Goal: Information Seeking & Learning: Learn about a topic

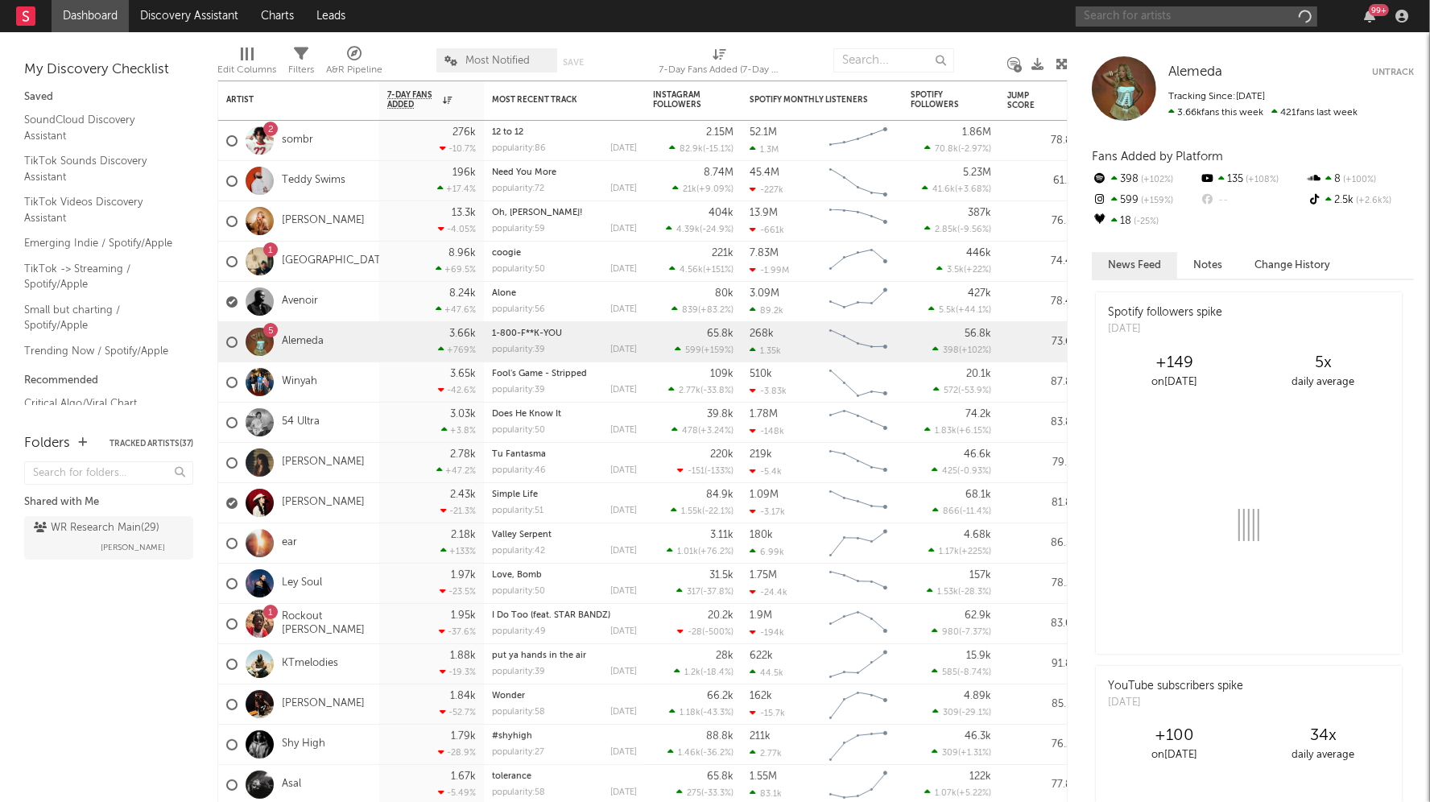
click at [1166, 16] on input "text" at bounding box center [1195, 16] width 241 height 20
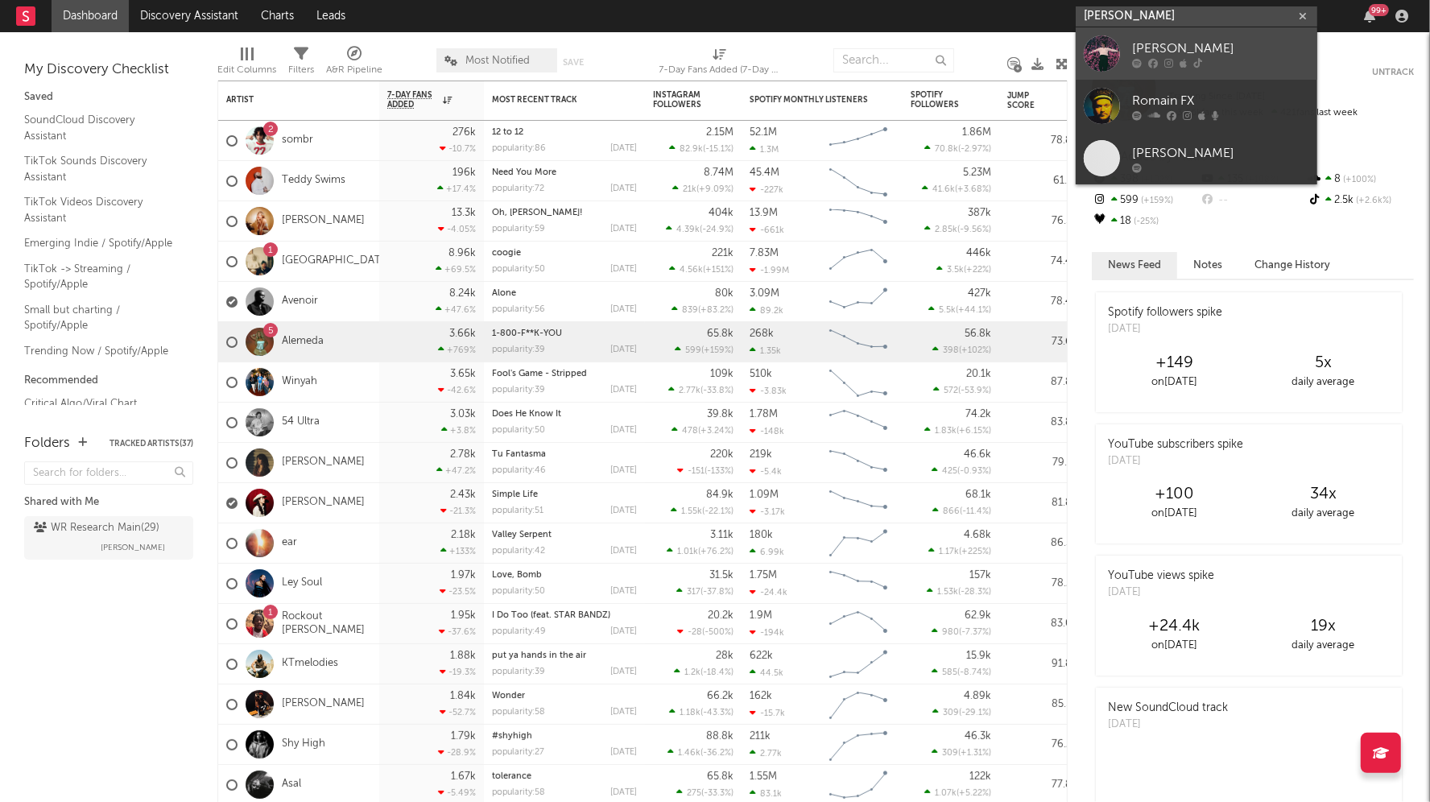
type input "[PERSON_NAME]"
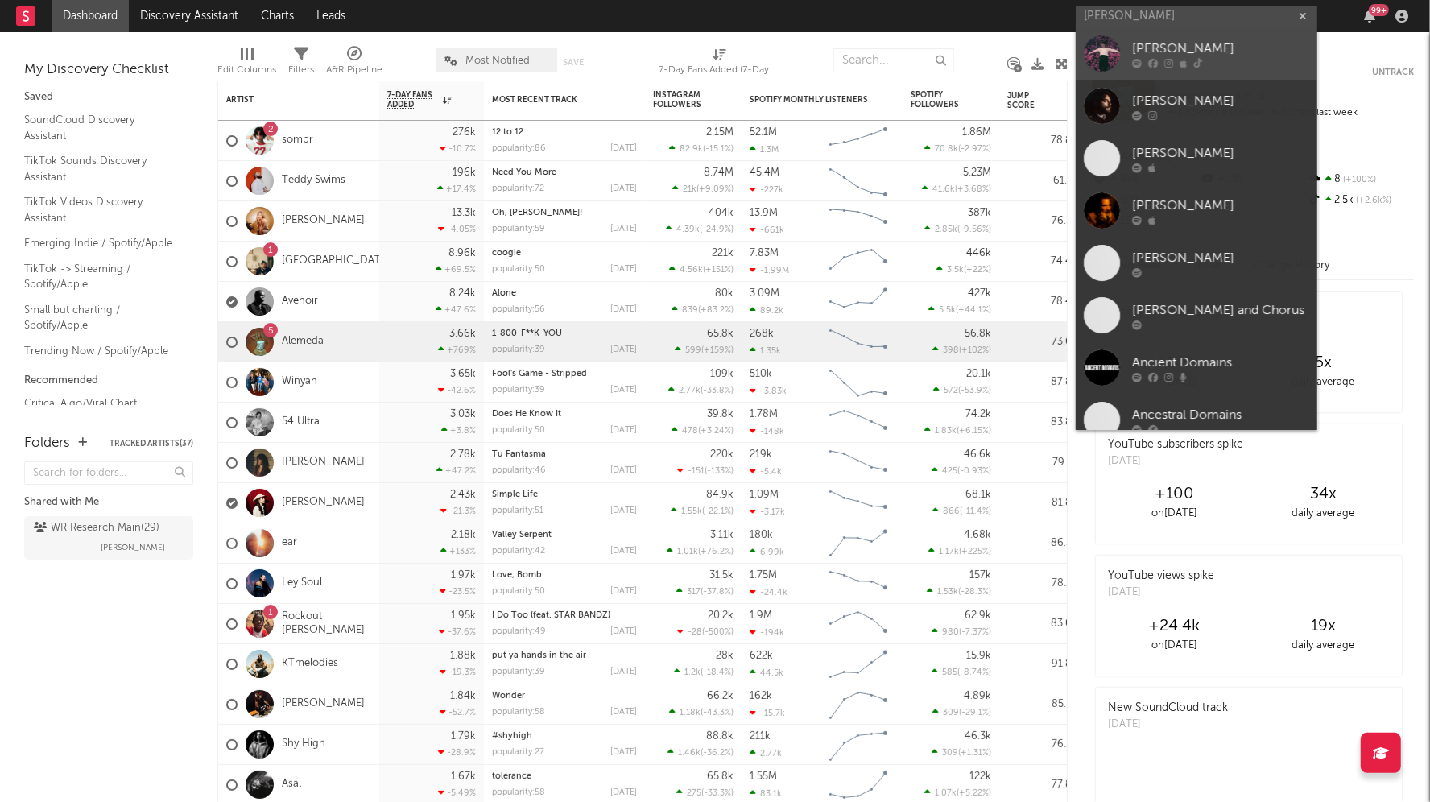
click at [1166, 54] on div "[PERSON_NAME]" at bounding box center [1220, 48] width 177 height 19
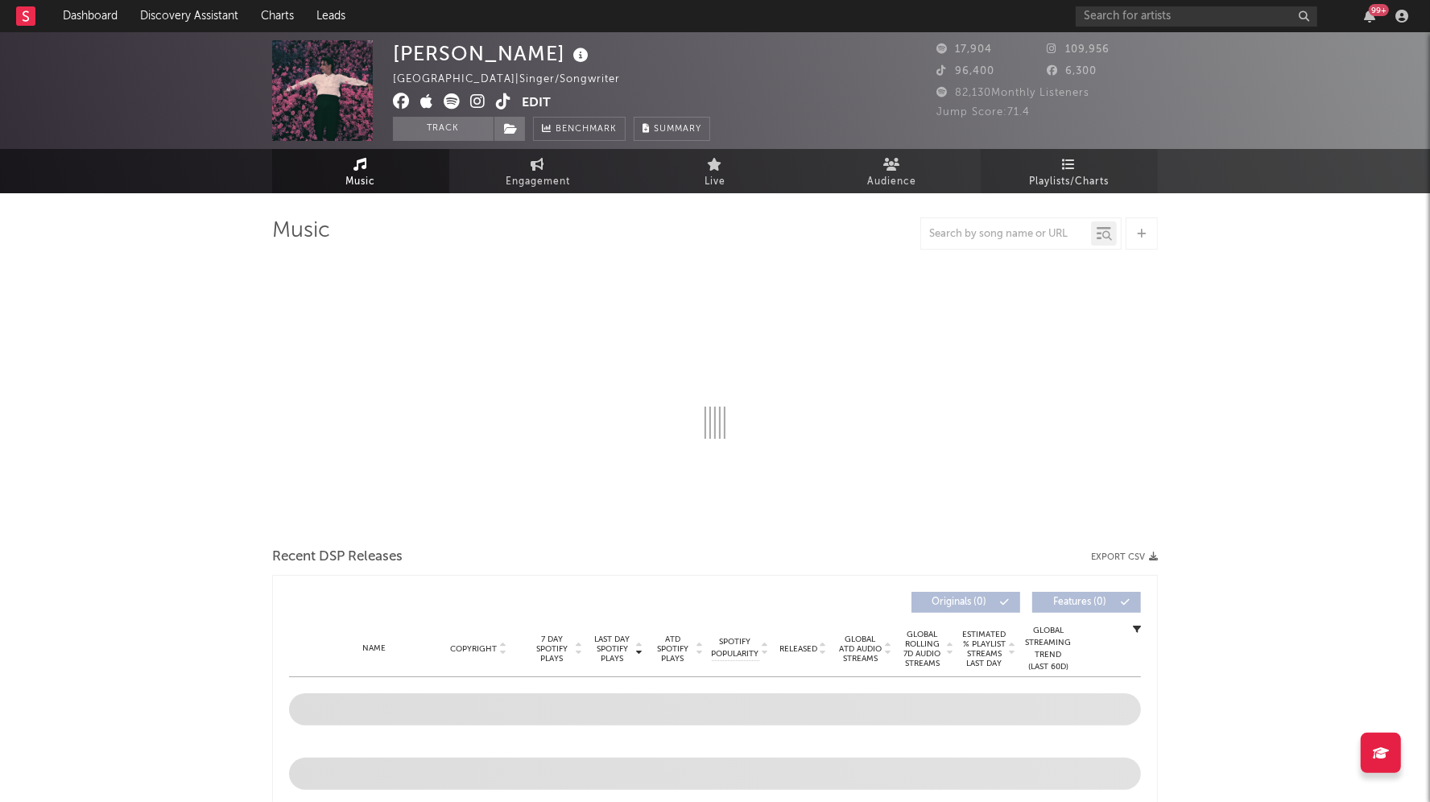
select select "6m"
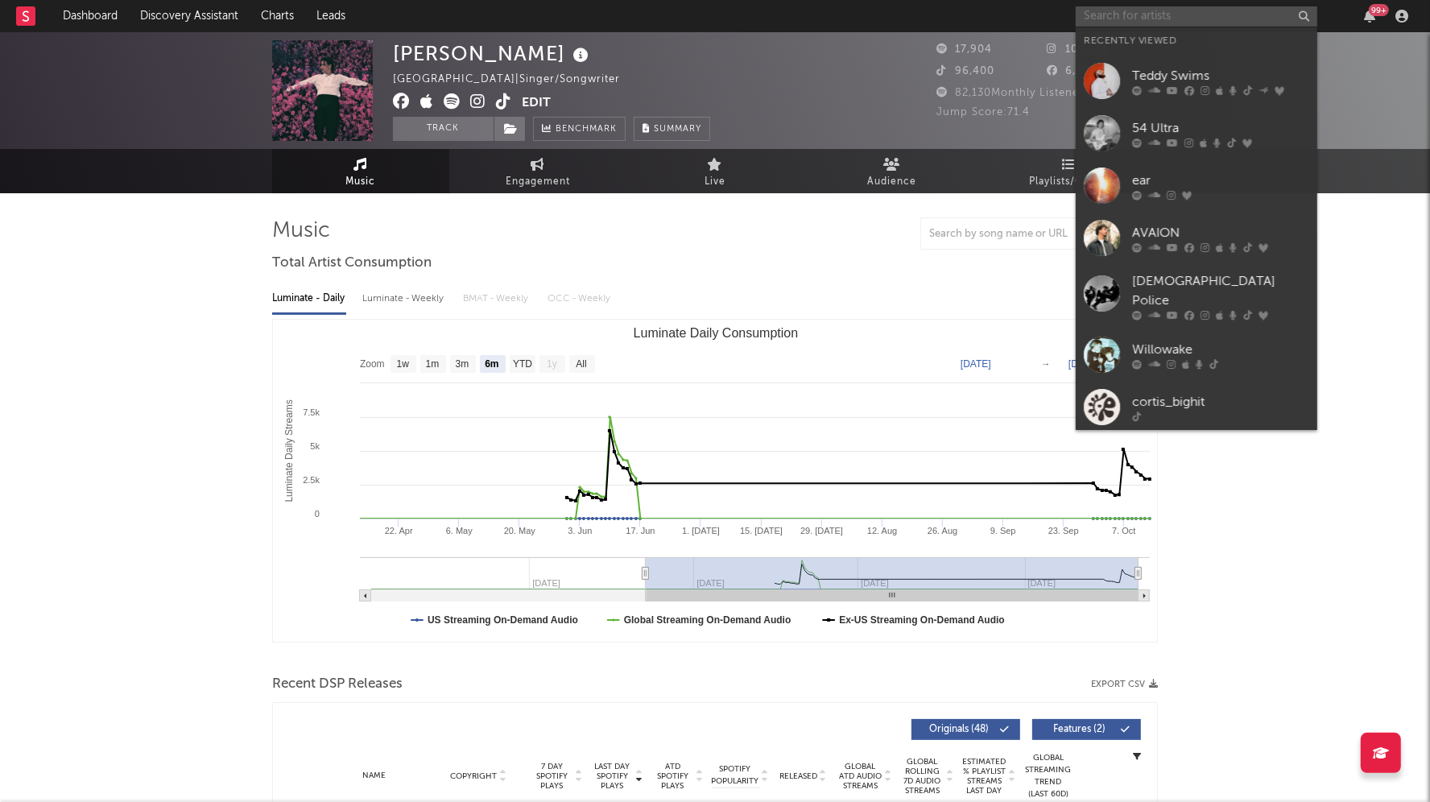
click at [1179, 11] on input "text" at bounding box center [1195, 16] width 241 height 20
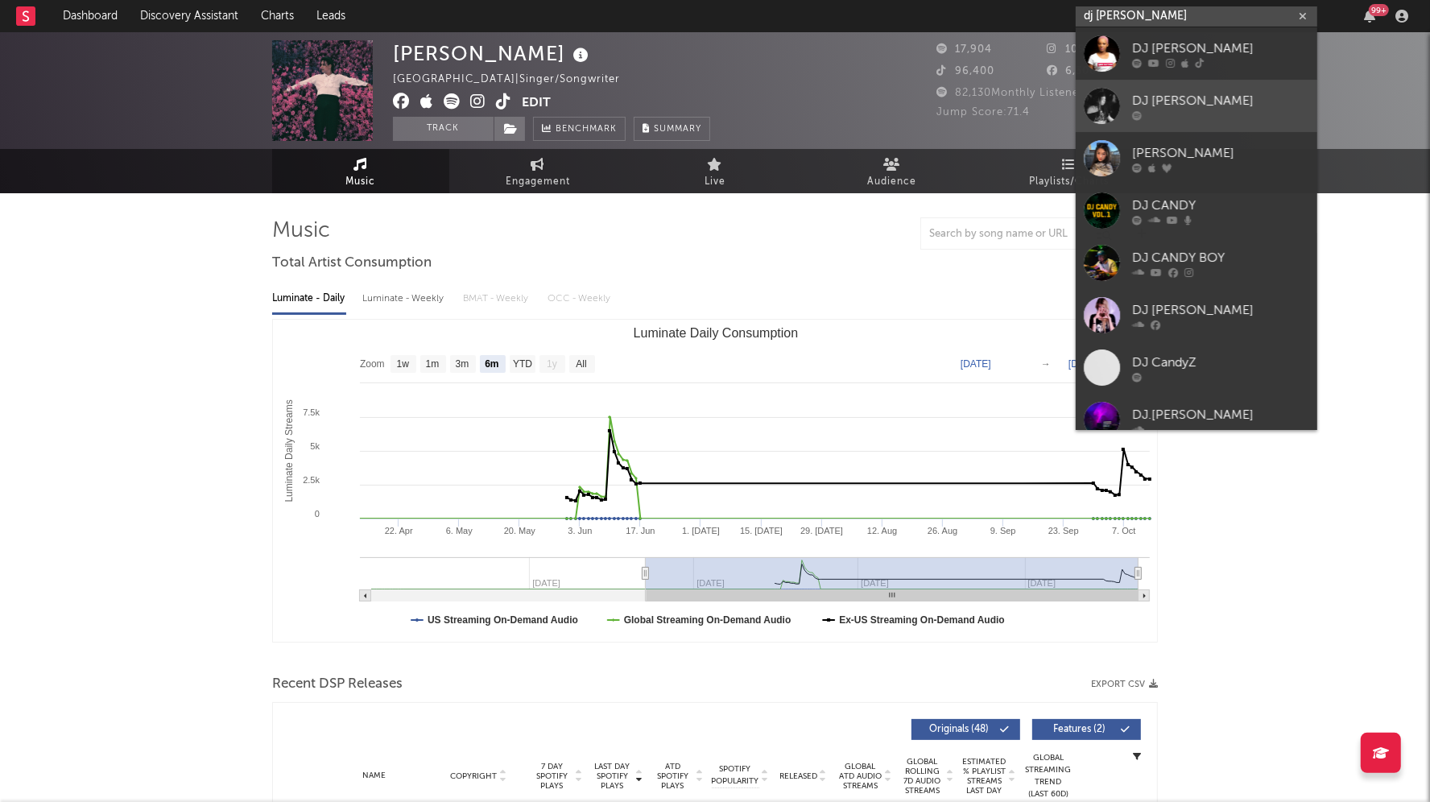
type input "dj [PERSON_NAME]"
click at [1163, 96] on div "DJ [PERSON_NAME]" at bounding box center [1220, 100] width 177 height 19
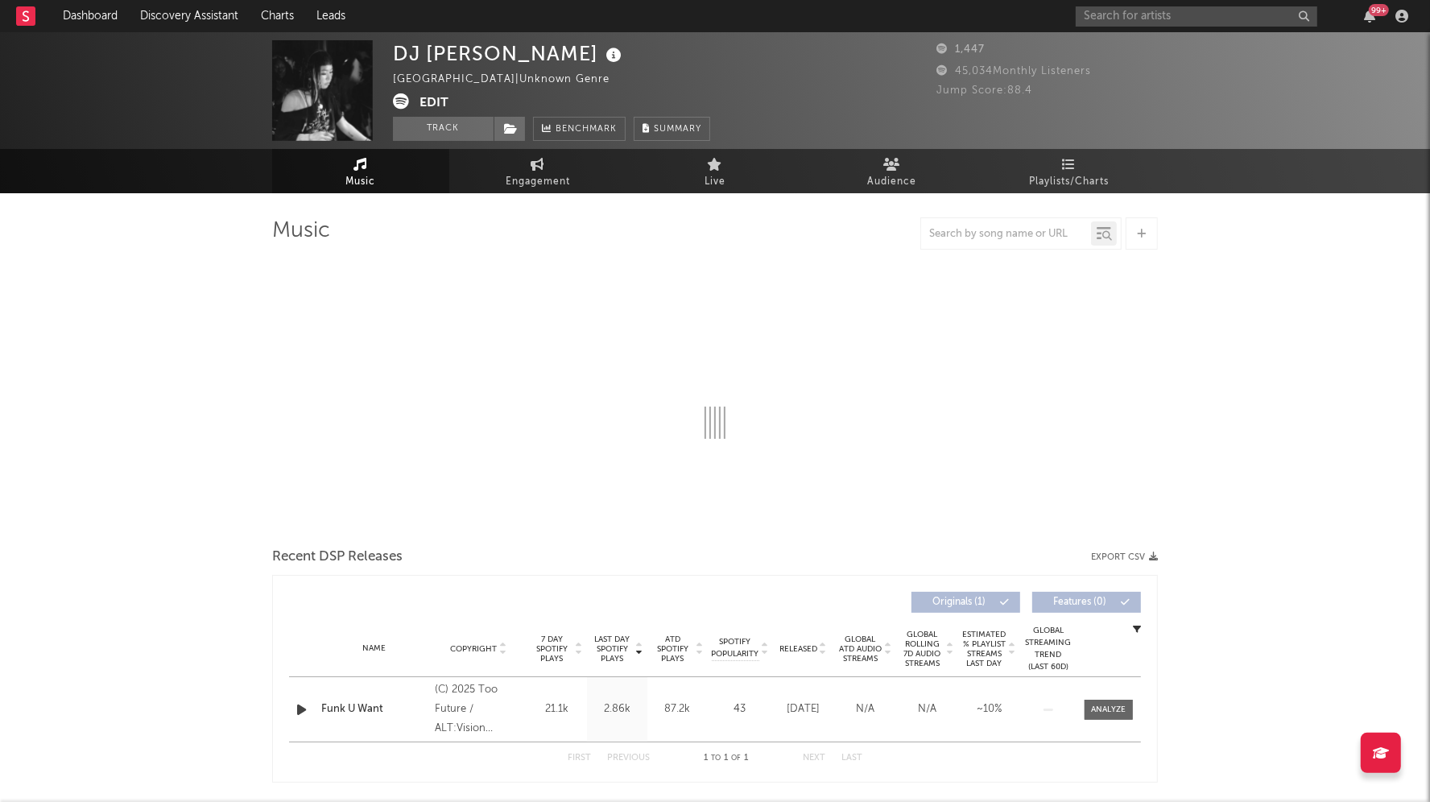
select select "1w"
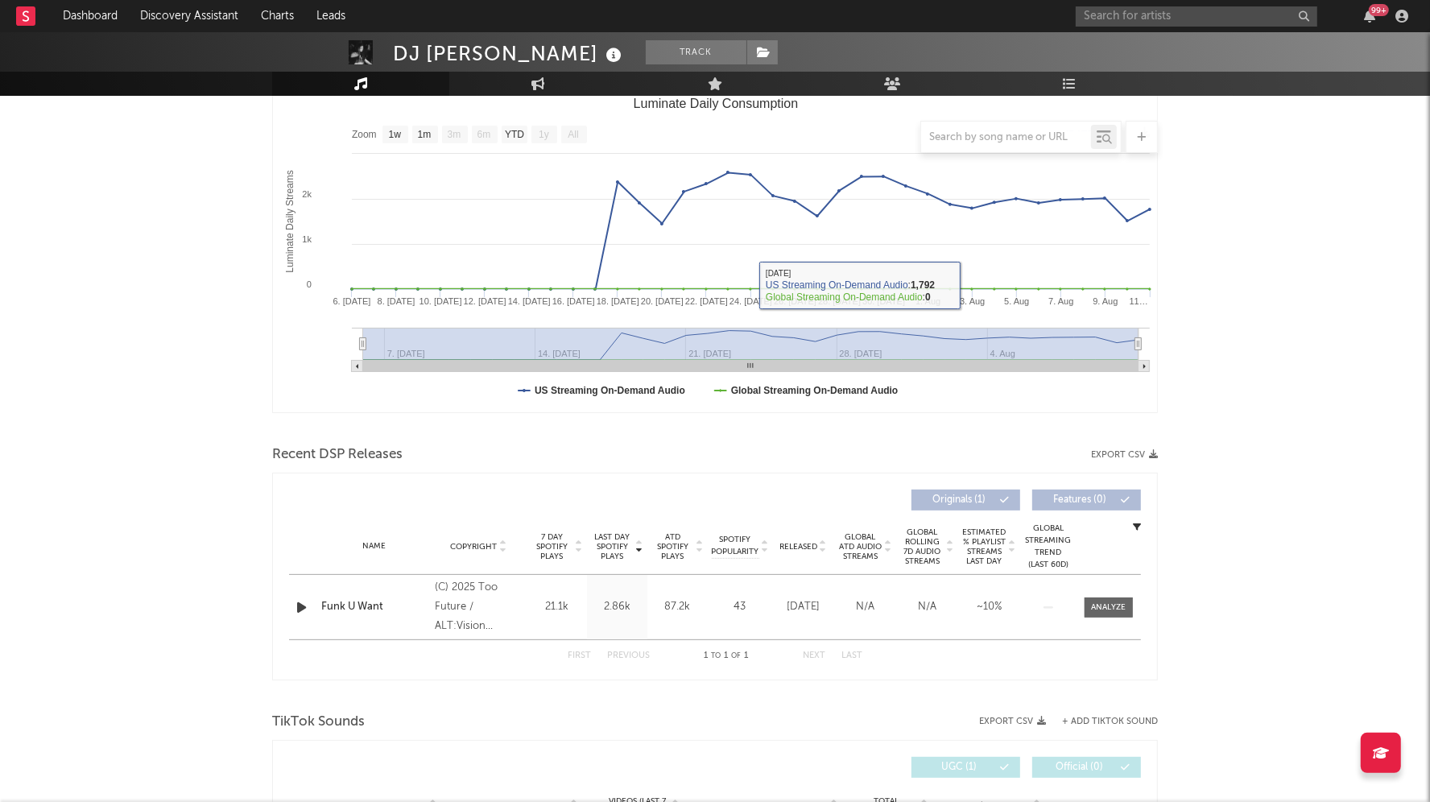
scroll to position [230, 0]
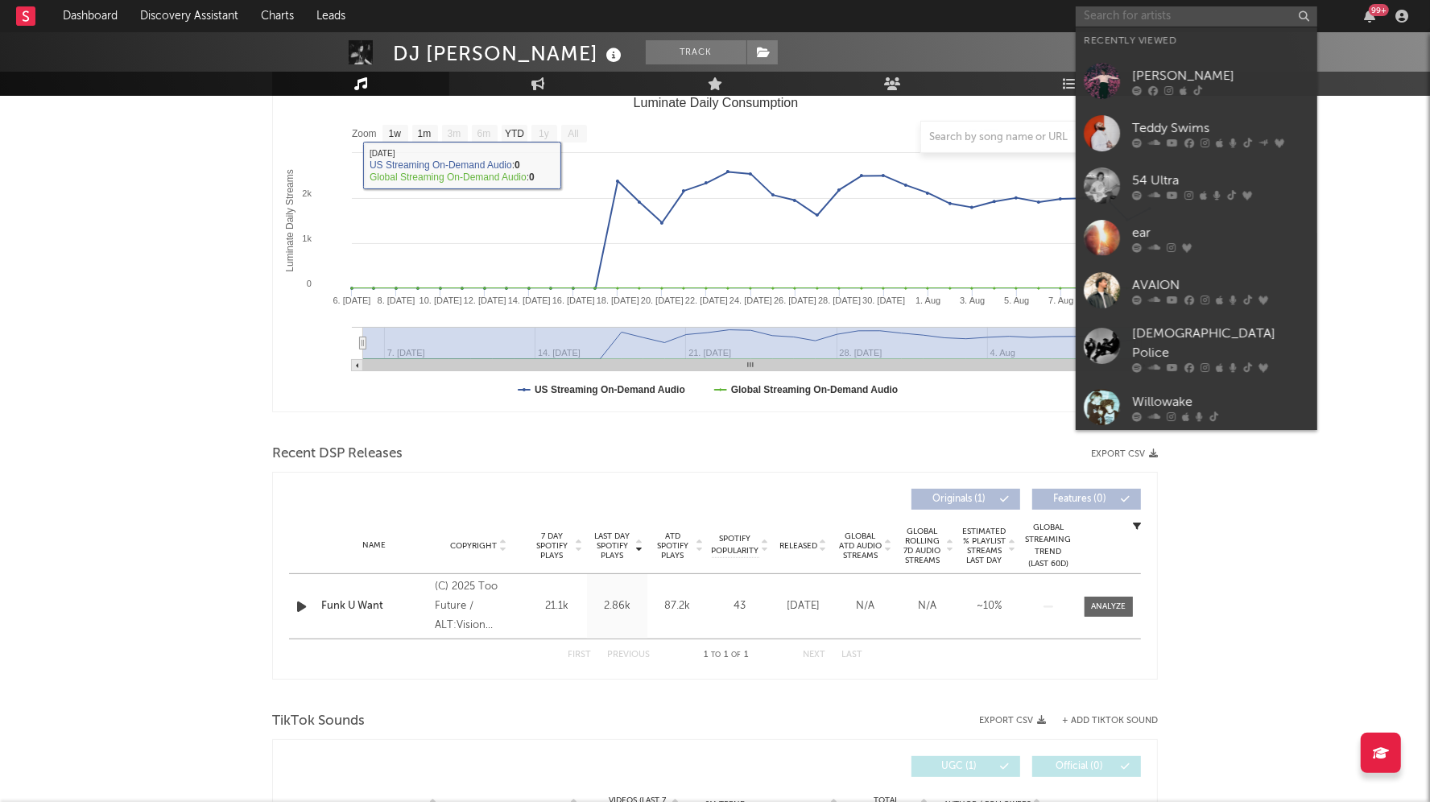
click at [1081, 14] on input "text" at bounding box center [1195, 16] width 241 height 20
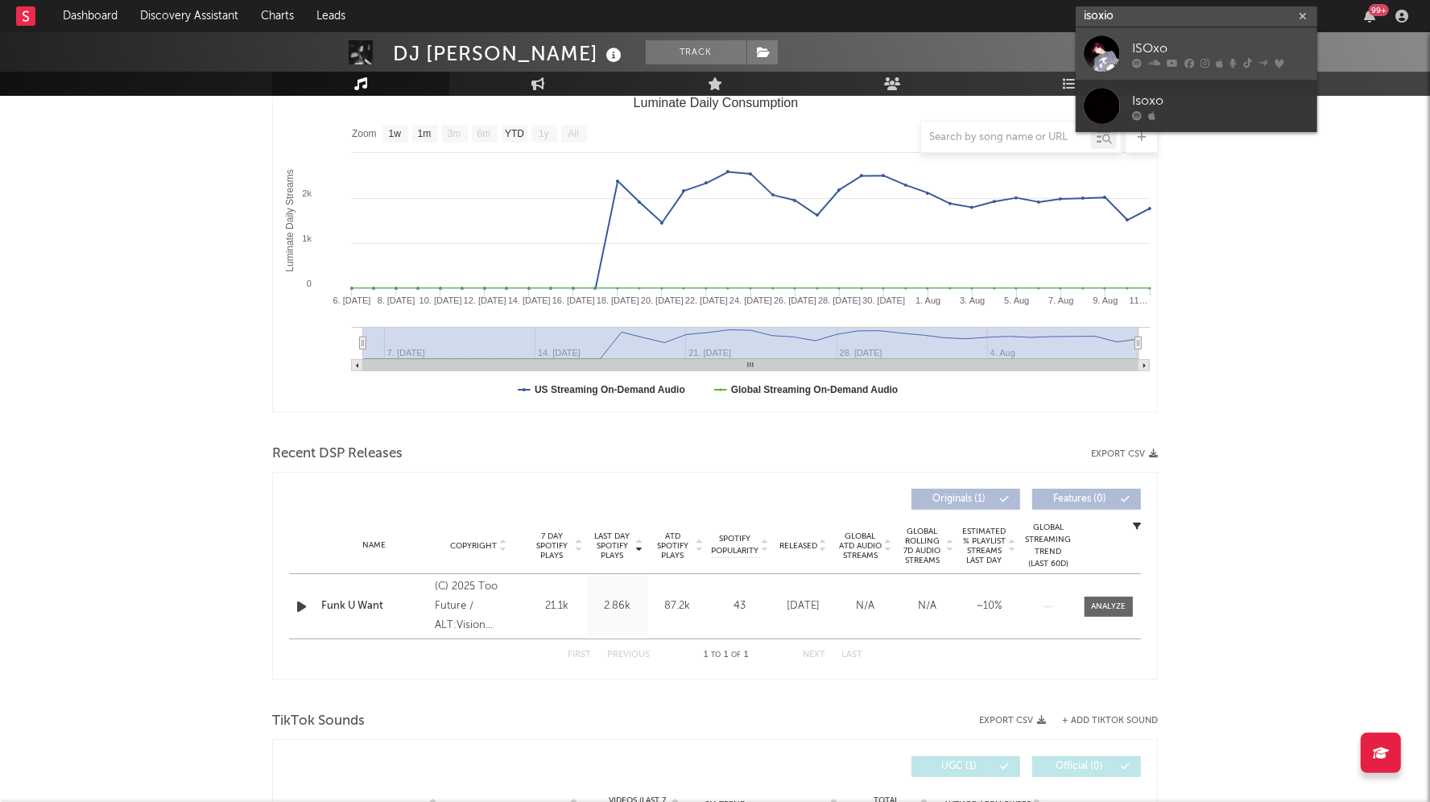
type input "isoxio"
click at [1113, 39] on div at bounding box center [1101, 53] width 36 height 36
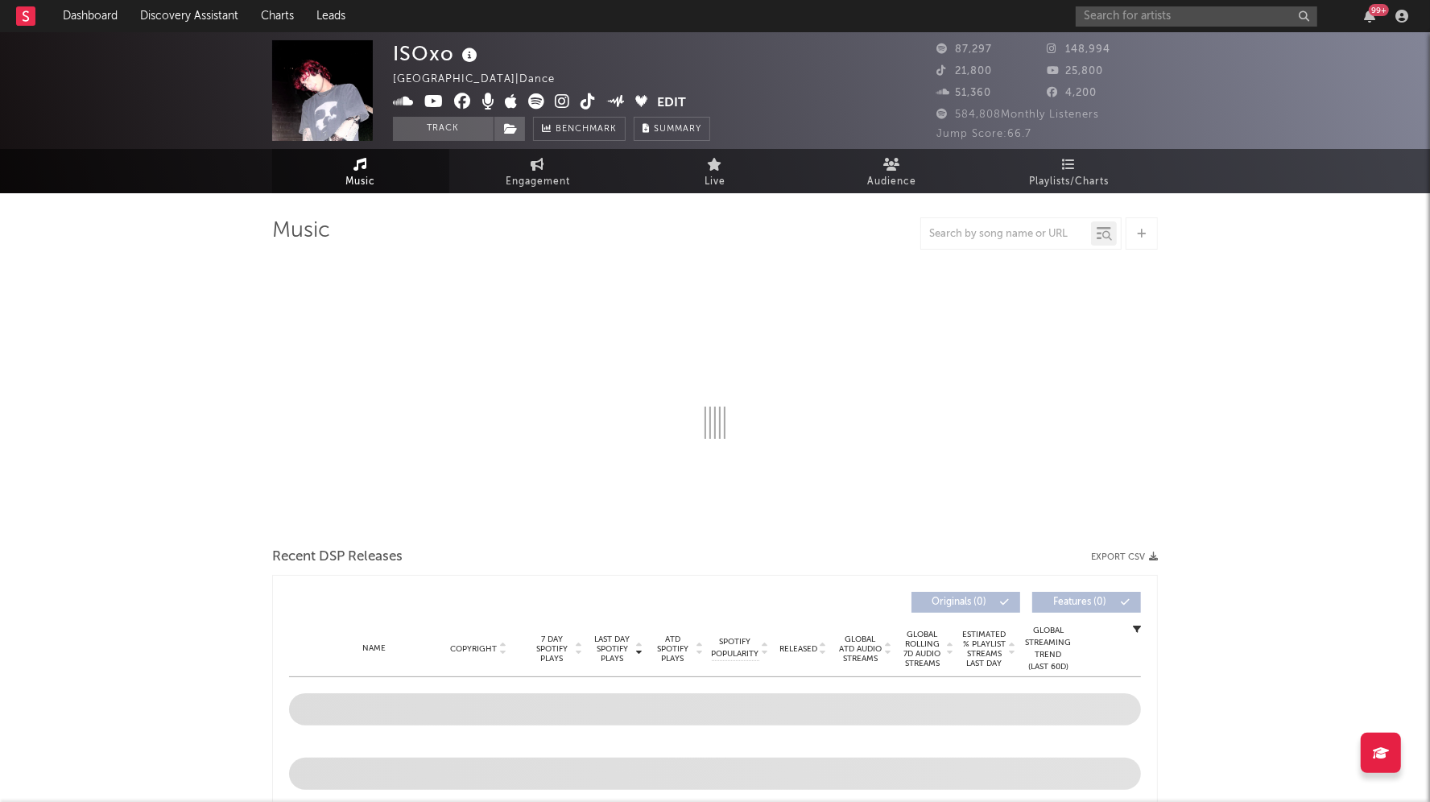
select select "6m"
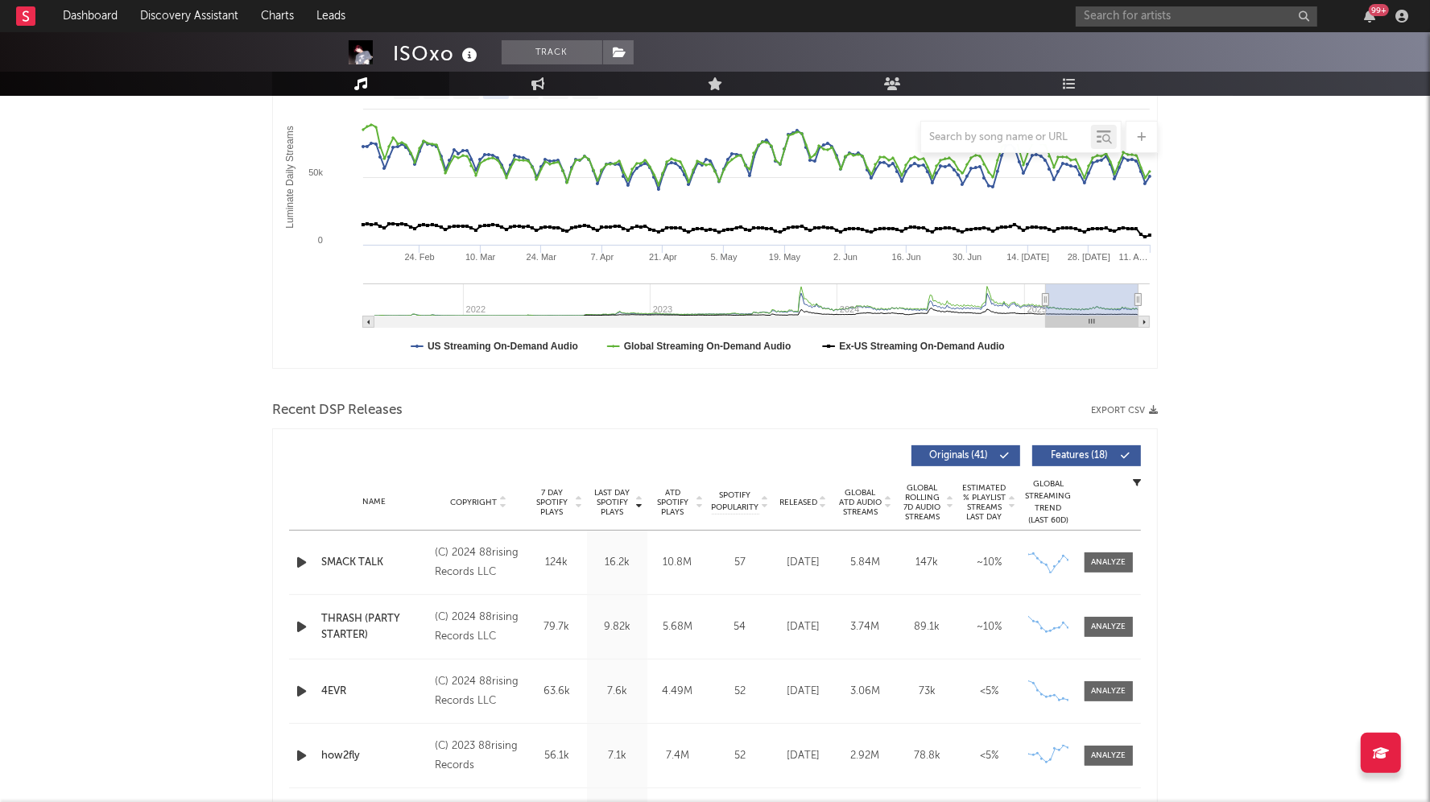
scroll to position [279, 0]
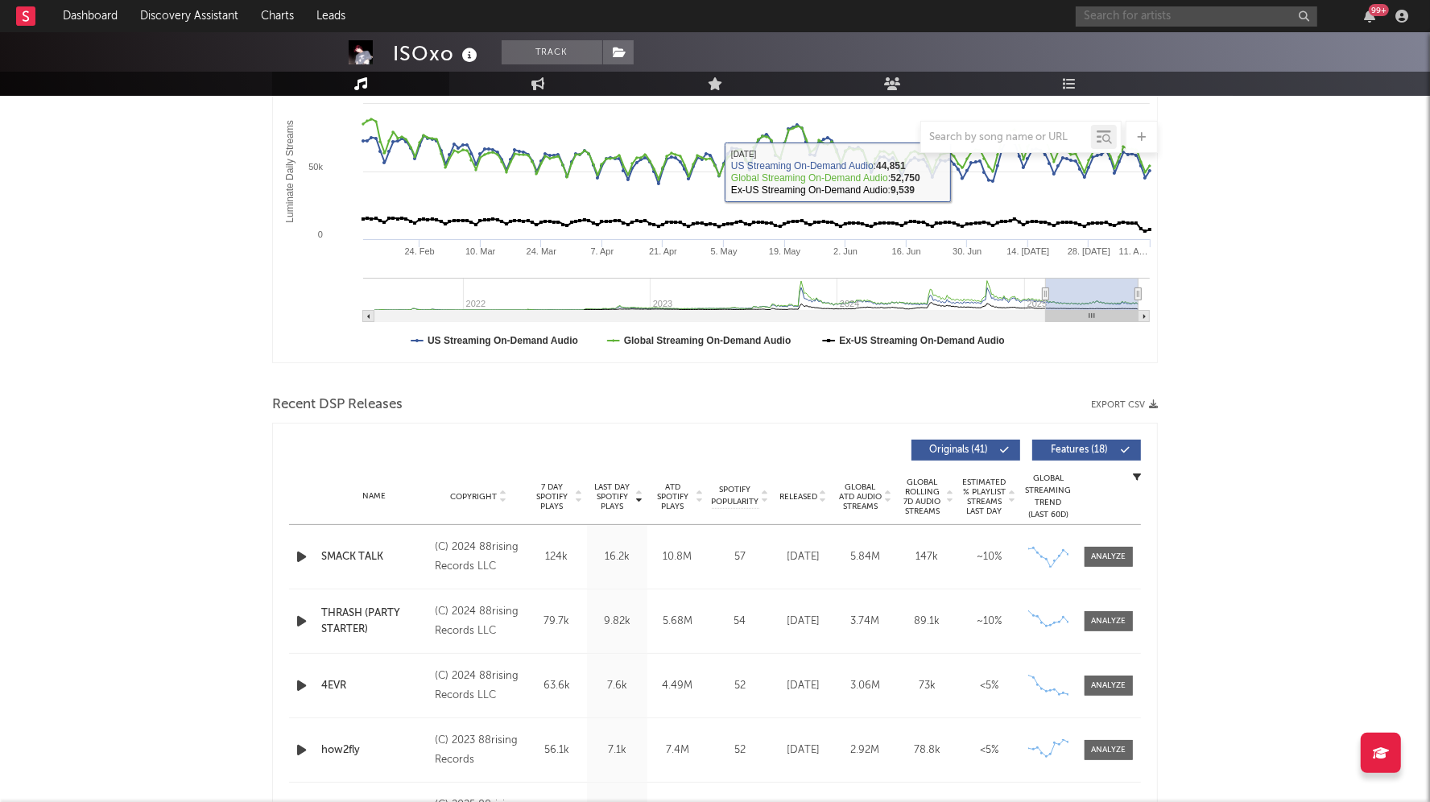
click at [1115, 15] on input "text" at bounding box center [1195, 16] width 241 height 20
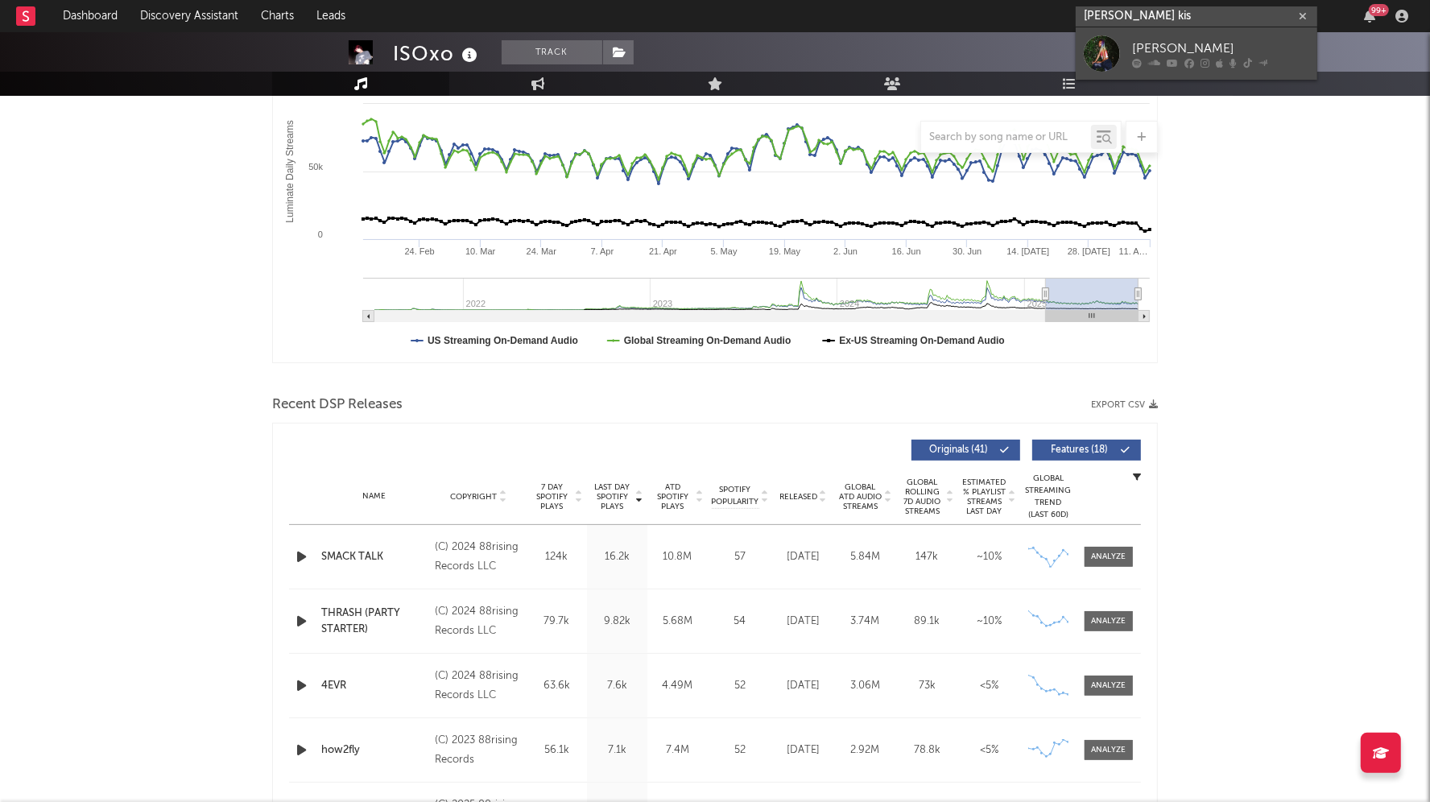
type input "[PERSON_NAME] kis"
click at [1207, 51] on div "[PERSON_NAME]" at bounding box center [1220, 48] width 177 height 19
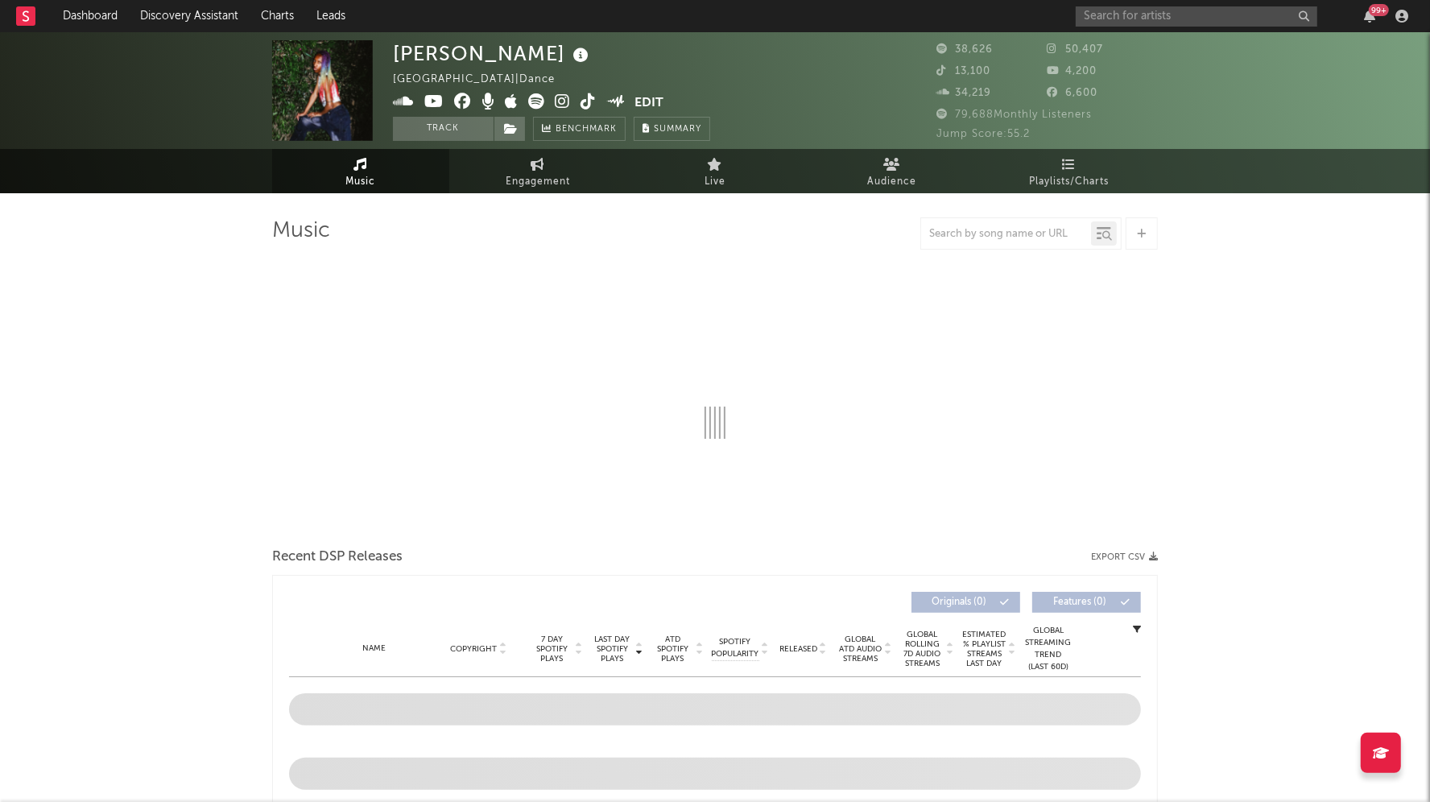
select select "6m"
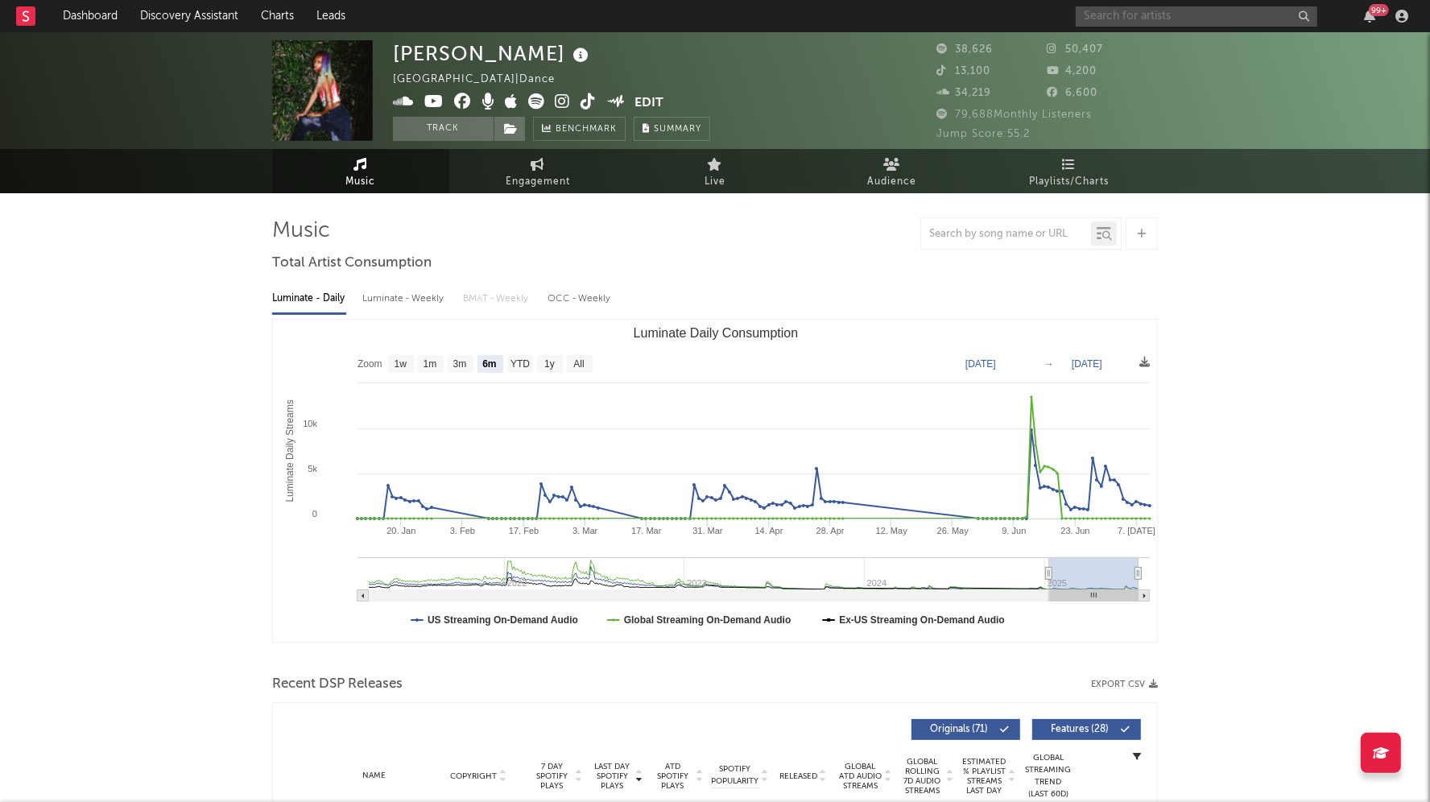
click at [1124, 25] on input "text" at bounding box center [1195, 16] width 241 height 20
click at [1127, 12] on input "private chool" at bounding box center [1195, 16] width 241 height 20
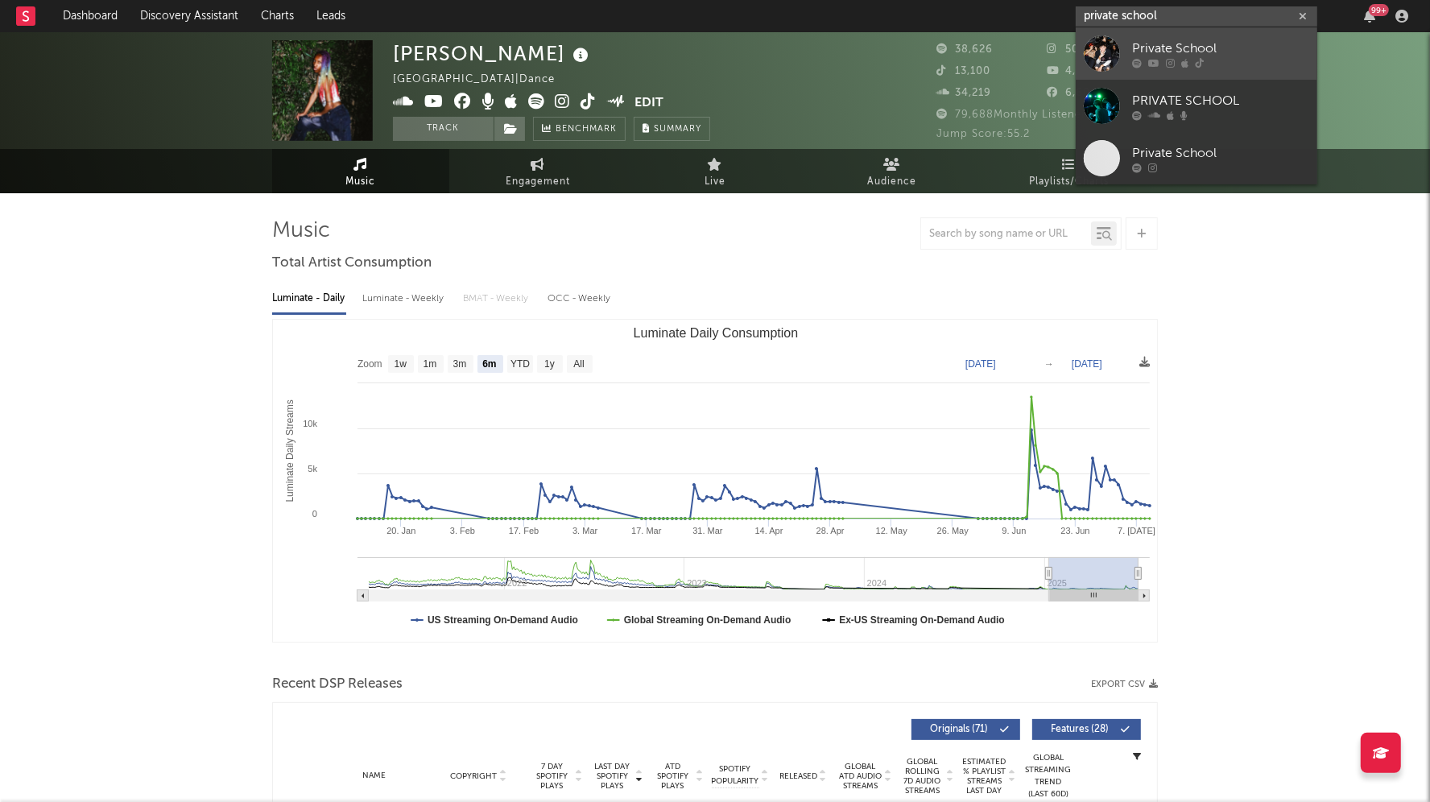
type input "private school"
click at [1149, 60] on icon at bounding box center [1153, 63] width 11 height 10
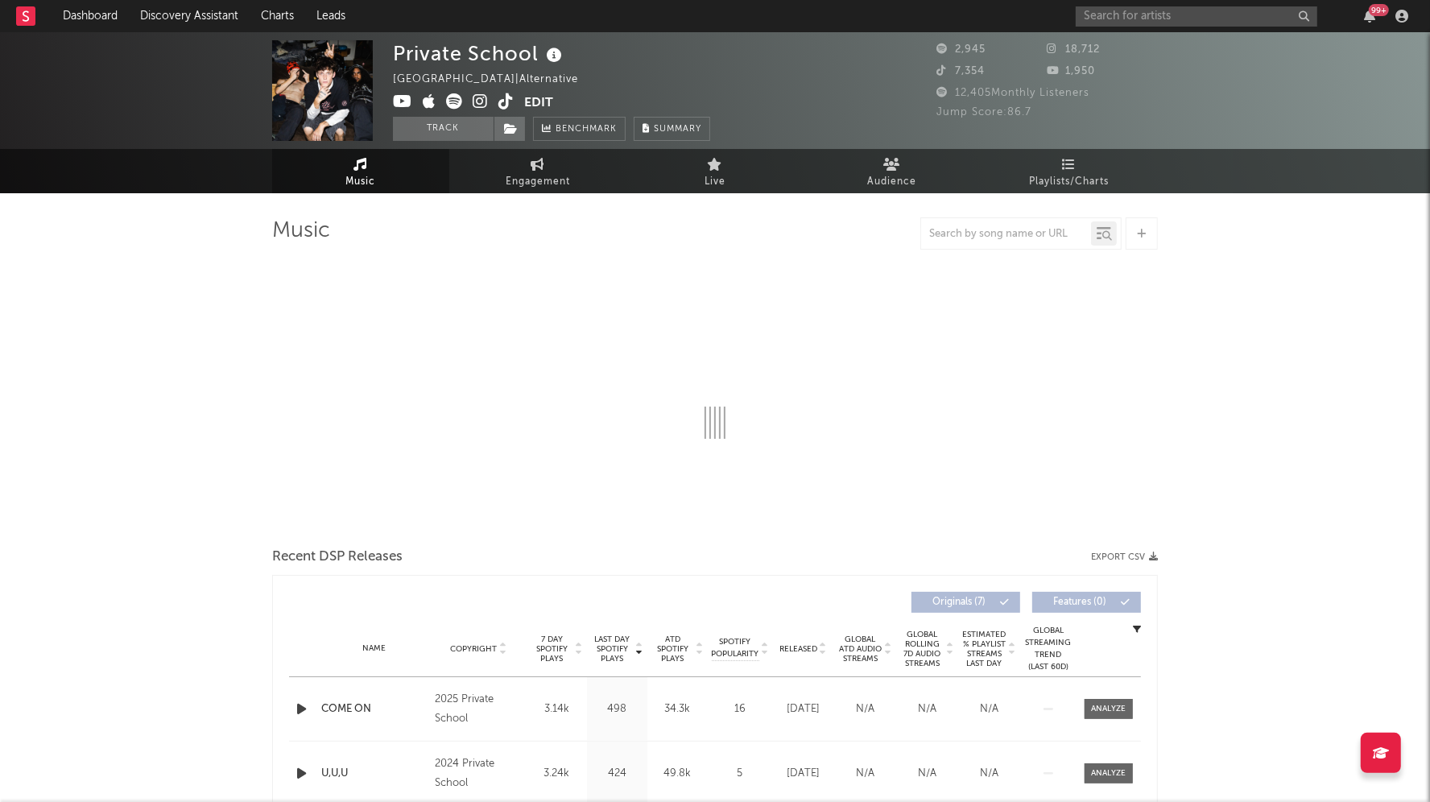
select select "1w"
